Goal: Task Accomplishment & Management: Manage account settings

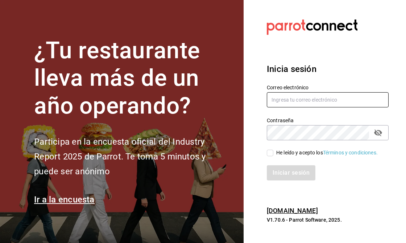
type input "[EMAIL_ADDRESS][DOMAIN_NAME]"
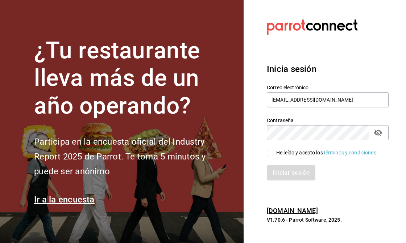
click at [271, 151] on input "He leído y acepto los Términos y condiciones." at bounding box center [270, 153] width 7 height 7
checkbox input "true"
click at [286, 172] on button "Iniciar sesión" at bounding box center [291, 172] width 49 height 15
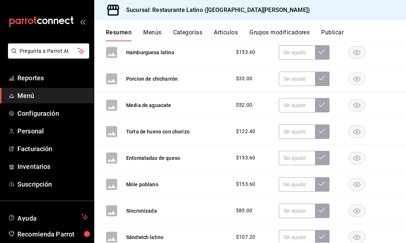
scroll to position [362, 0]
